Goal: Check status: Check status

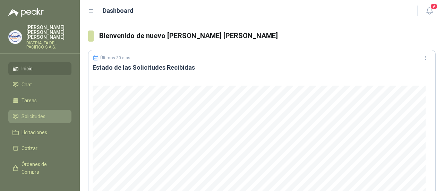
click at [39, 113] on span "Solicitudes" at bounding box center [34, 117] width 24 height 8
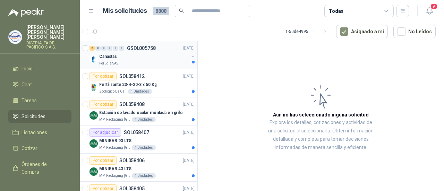
click at [141, 57] on div "Canastas" at bounding box center [144, 56] width 90 height 8
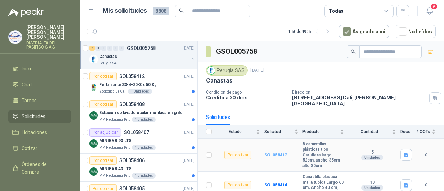
click at [282, 153] on b "SOL058413" at bounding box center [276, 155] width 23 height 5
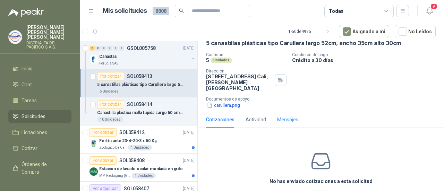
scroll to position [58, 0]
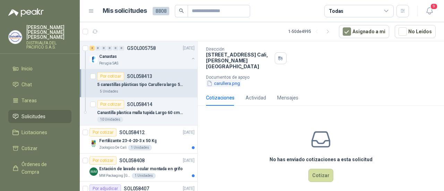
click at [231, 80] on button "carullera.png" at bounding box center [223, 83] width 35 height 7
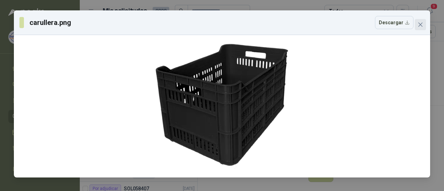
click at [421, 27] on icon "close" at bounding box center [421, 25] width 6 height 6
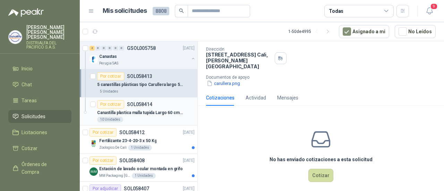
click at [137, 111] on p "Canastilla plastica malla tupida Largo 60 cm, Ancho 40 cm, Alto 25 cm." at bounding box center [140, 113] width 86 height 7
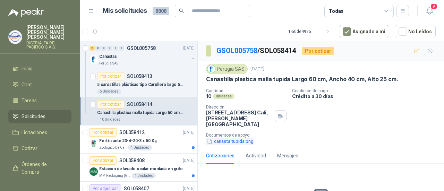
click at [227, 138] on button "canasta tupida.png" at bounding box center [230, 141] width 48 height 7
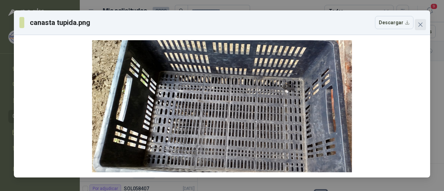
click at [425, 23] on span "Close" at bounding box center [420, 25] width 11 height 6
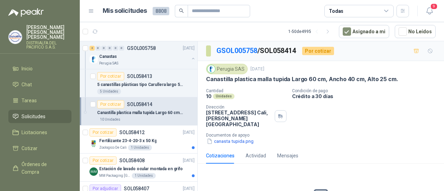
scroll to position [58, 0]
